Goal: Information Seeking & Learning: Learn about a topic

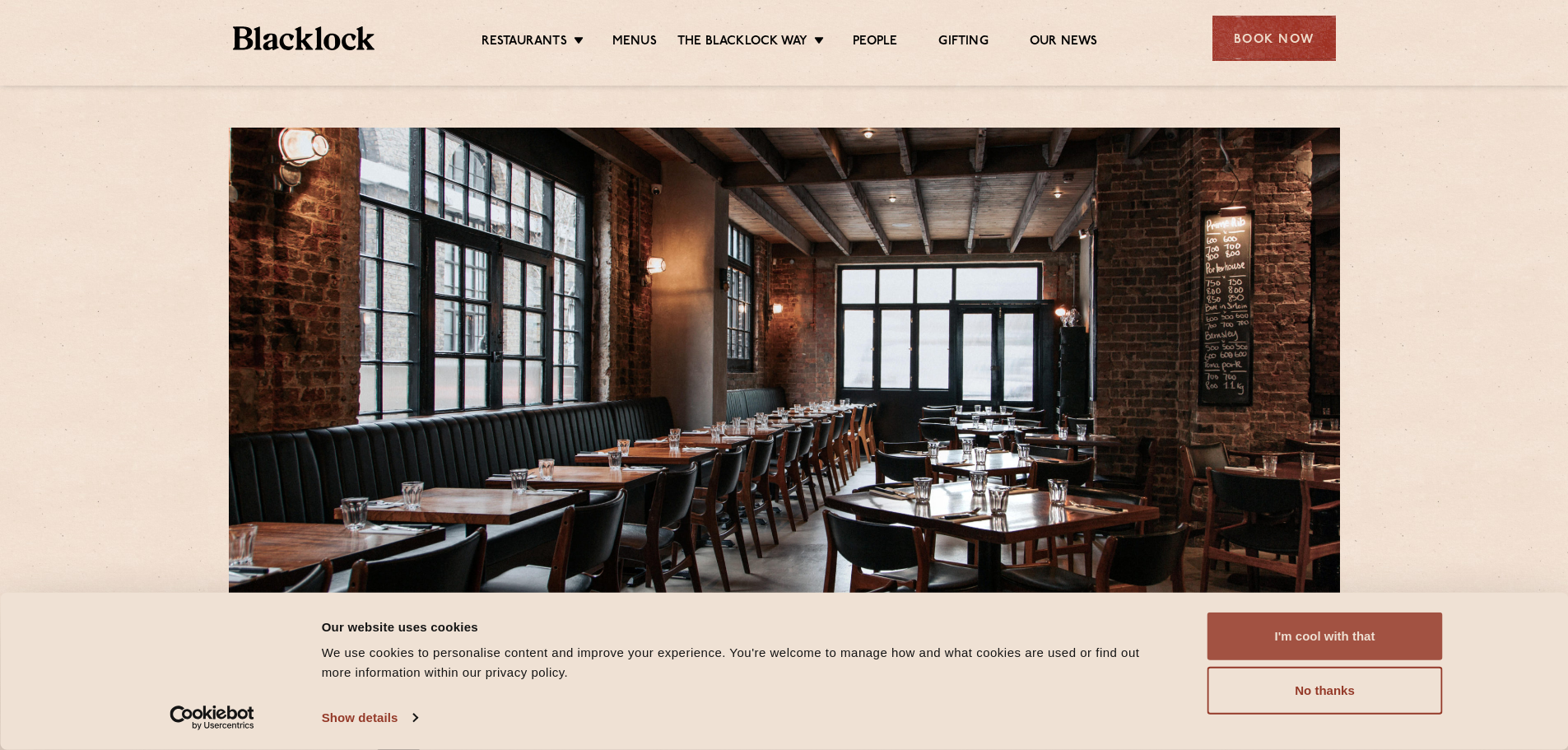
click at [1300, 626] on button "I'm cool with that" at bounding box center [1324, 637] width 235 height 48
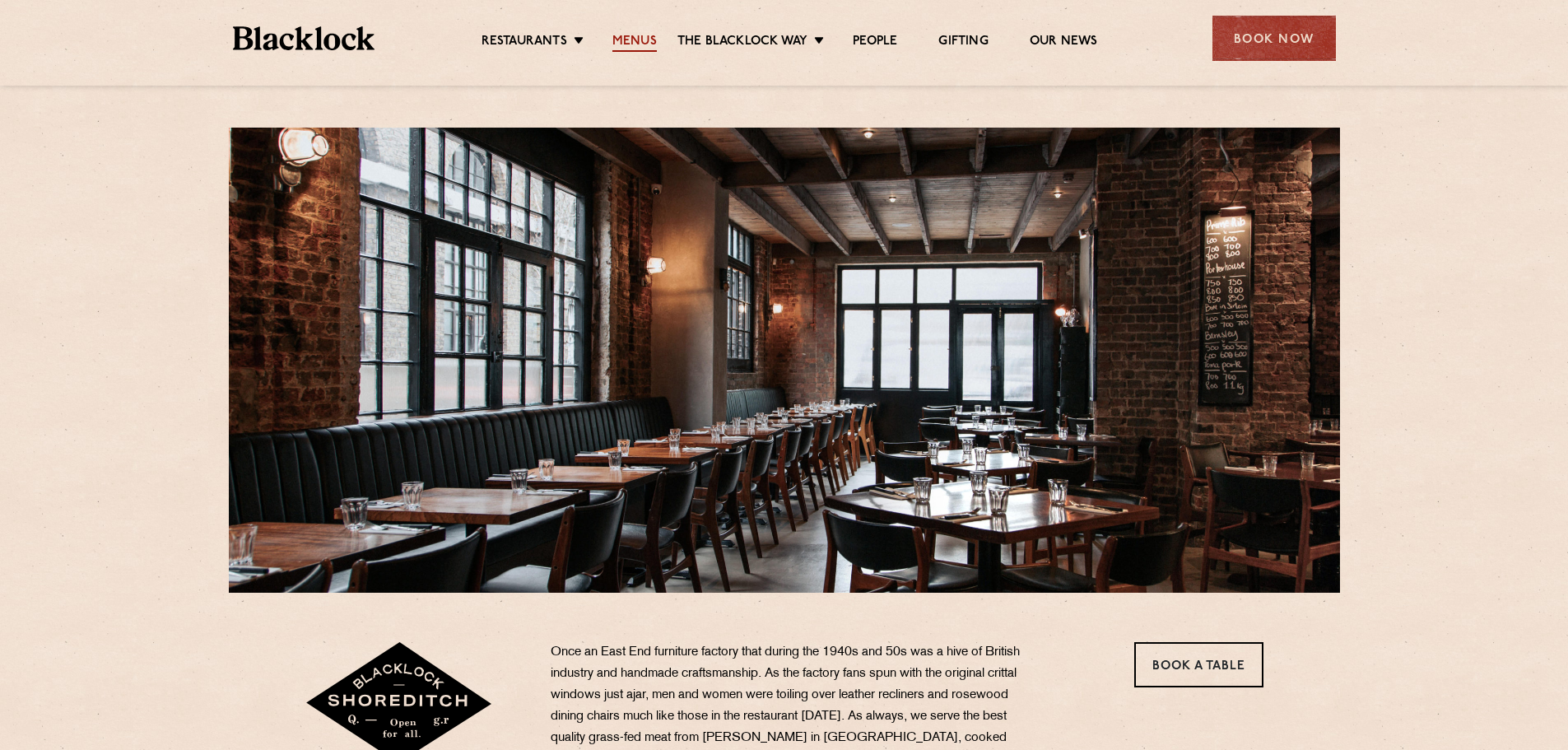
click at [642, 35] on link "Menus" at bounding box center [634, 43] width 44 height 18
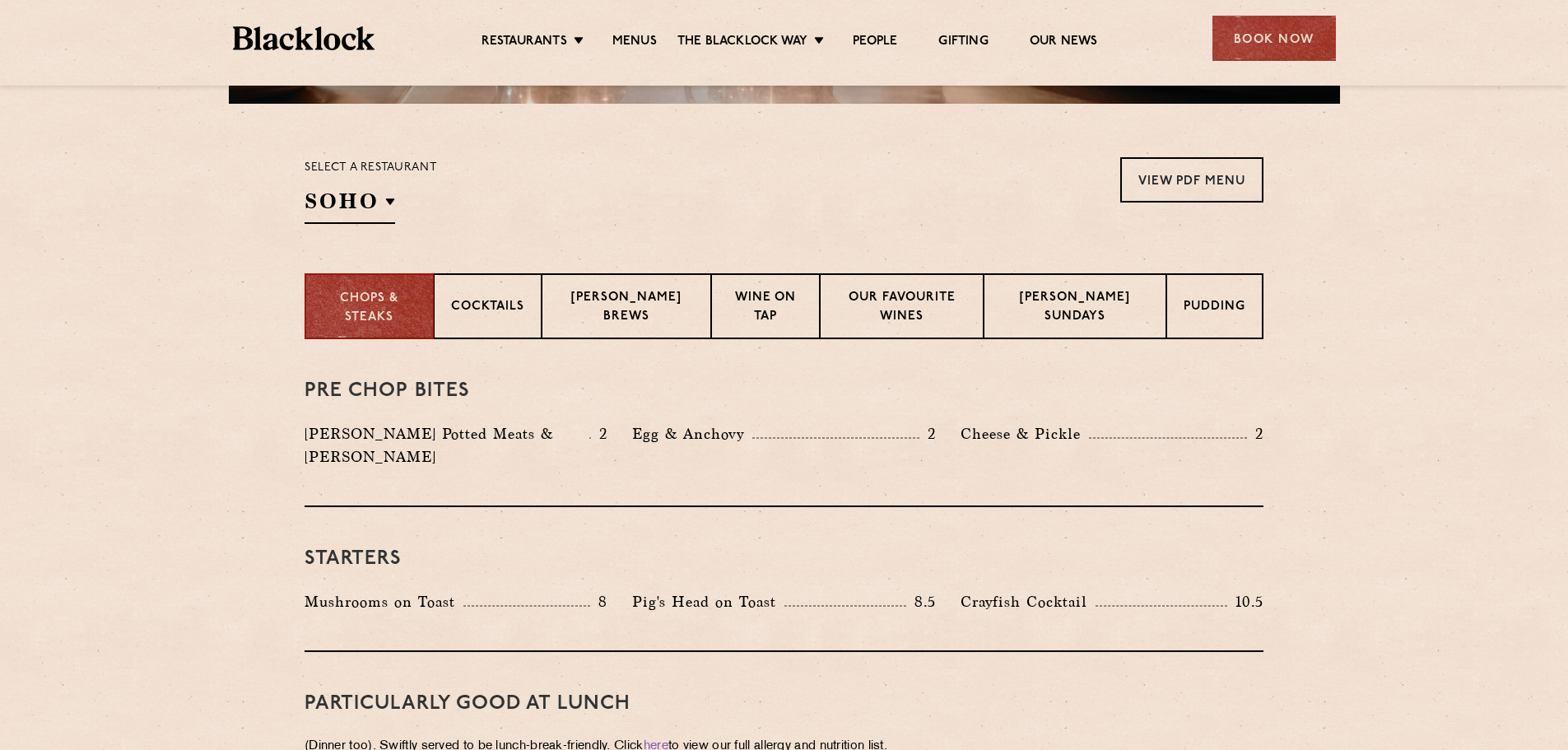
scroll to position [494, 0]
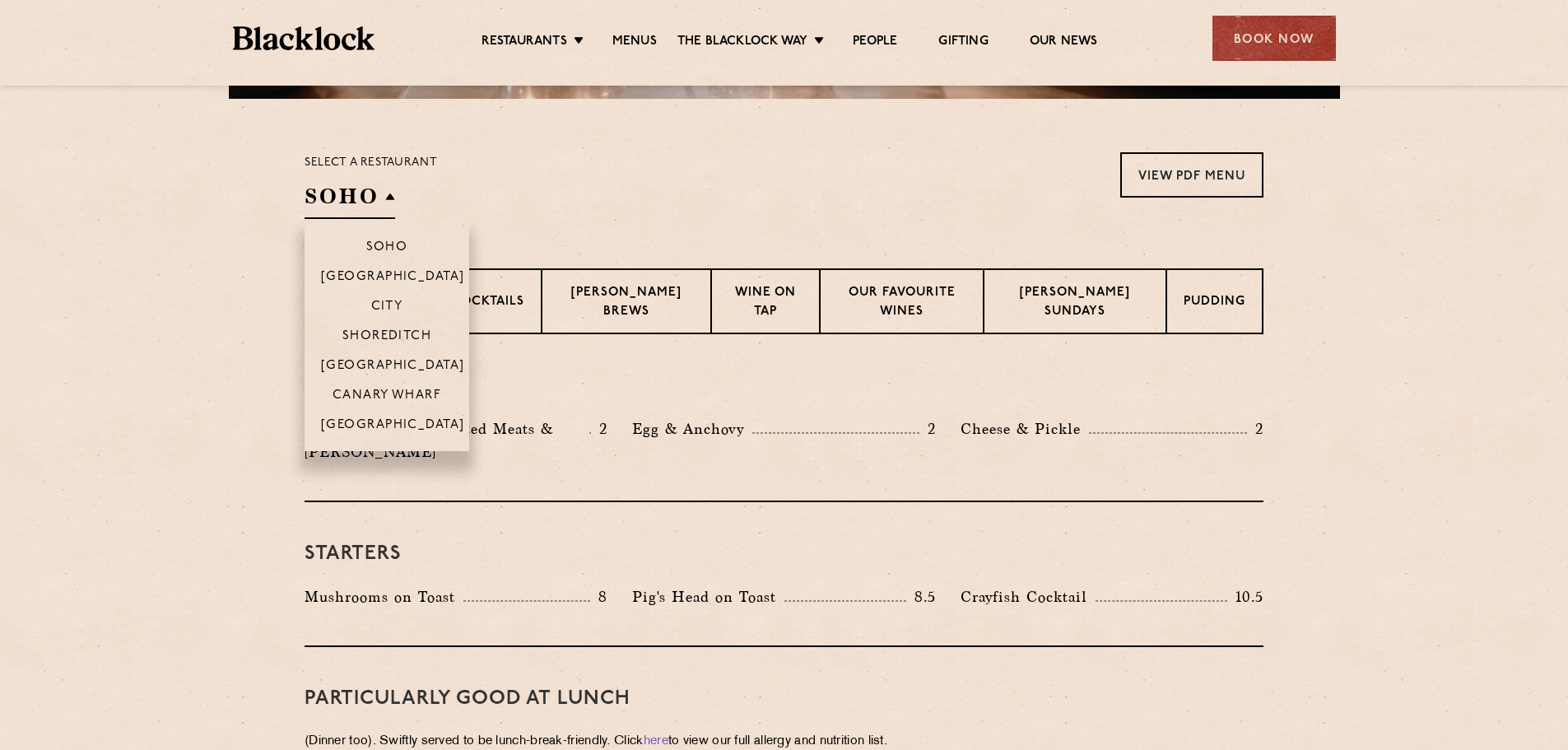
click at [385, 198] on h2 "SOHO" at bounding box center [350, 200] width 91 height 37
click at [390, 330] on p "Shoreditch" at bounding box center [387, 338] width 90 height 16
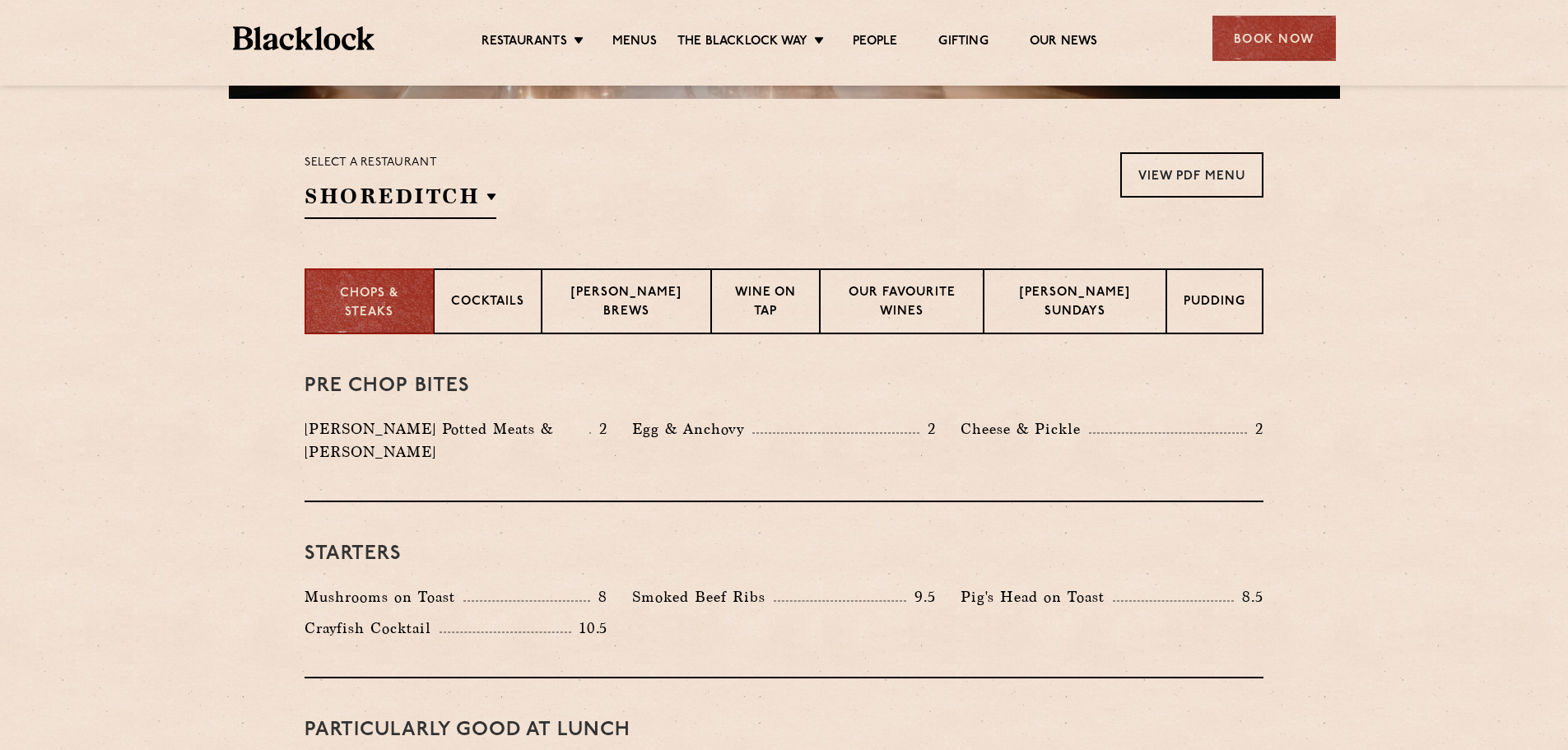
click at [1348, 296] on section "Chops & Steaks Cocktails [PERSON_NAME] Brews Wine on Tap Our favourite wines [P…" at bounding box center [784, 301] width 1568 height 66
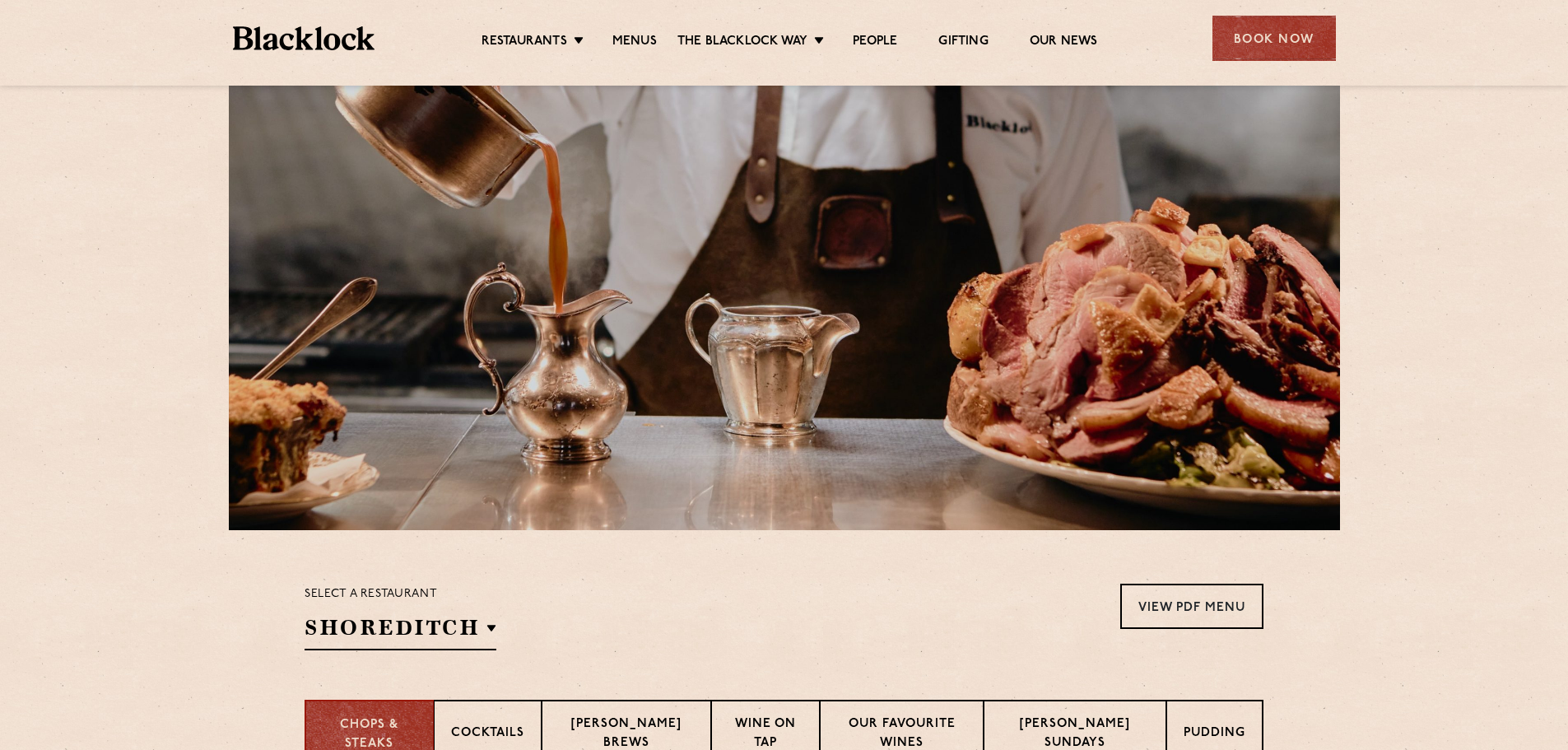
scroll to position [0, 0]
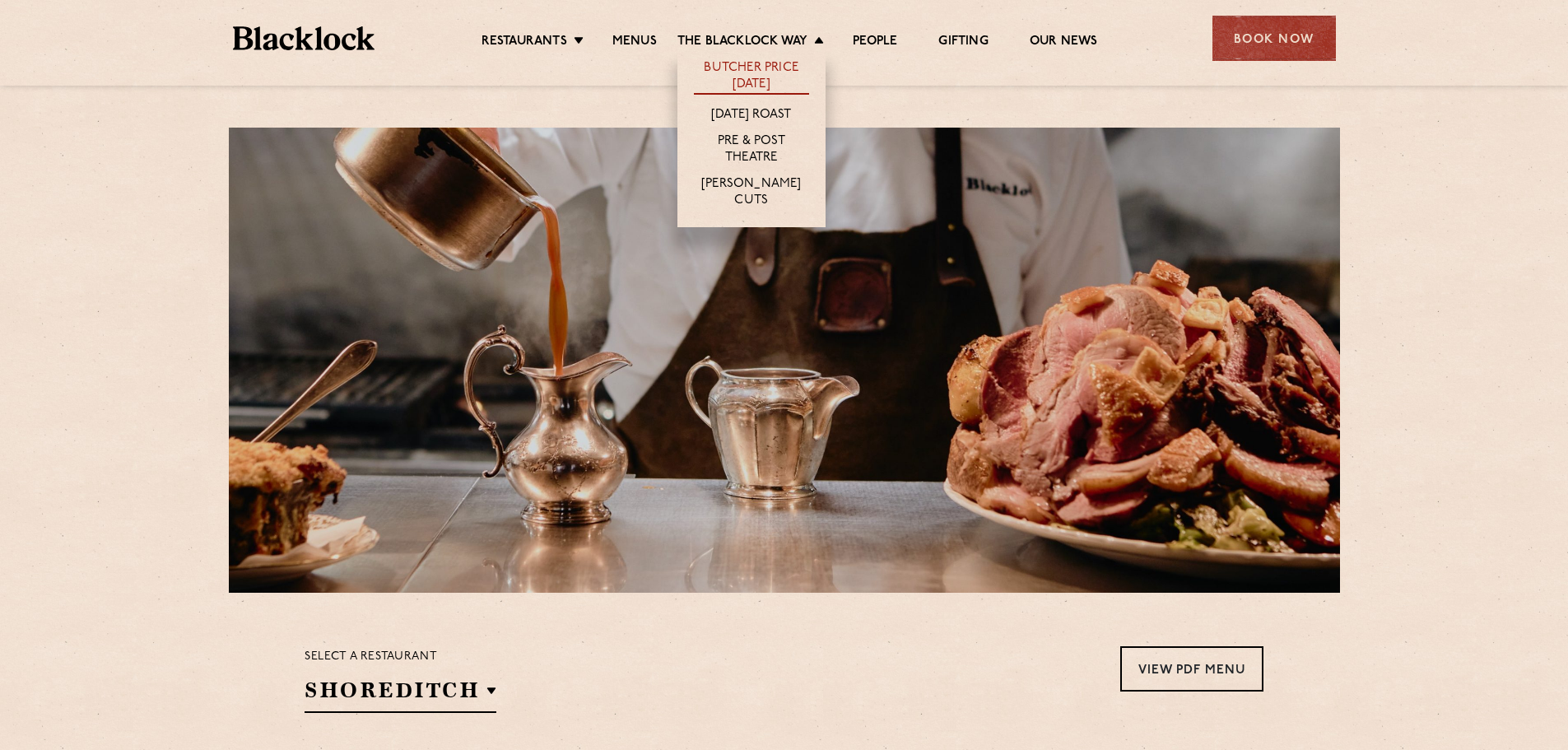
click at [738, 66] on link "Butcher Price [DATE]" at bounding box center [751, 77] width 115 height 35
